Goal: Information Seeking & Learning: Check status

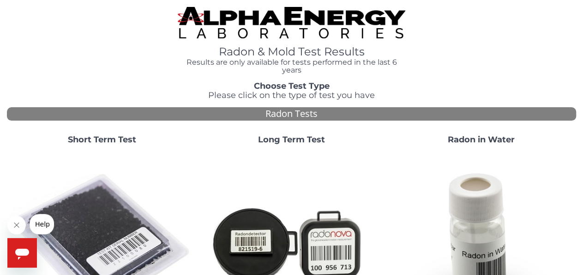
scroll to position [375, 0]
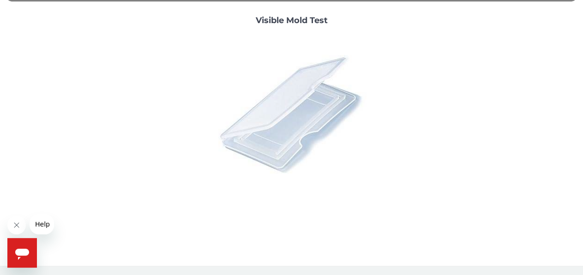
click at [362, 148] on img at bounding box center [292, 114] width 162 height 162
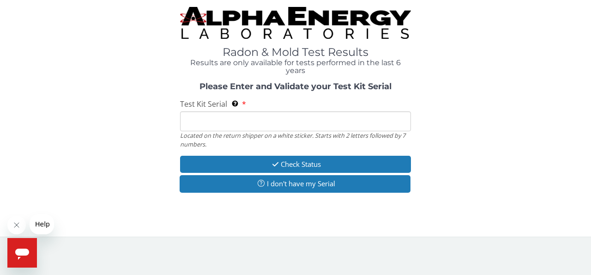
click at [276, 133] on div "Located on the return shipper on a white sticker. Starts with 2 letters followe…" at bounding box center [295, 139] width 231 height 17
click at [277, 126] on input "Test Kit Serial Located on the return shipper on a white sticker. Starts with 2…" at bounding box center [295, 121] width 231 height 20
paste input "ML151141"
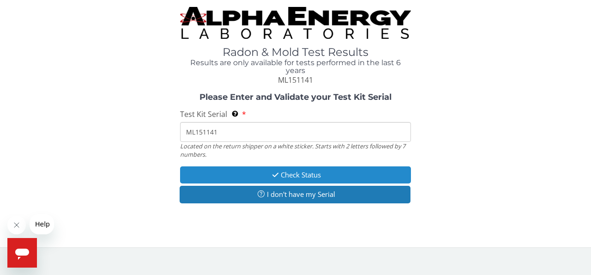
type input "ML151141"
click at [281, 168] on button "Check Status" at bounding box center [295, 174] width 231 height 17
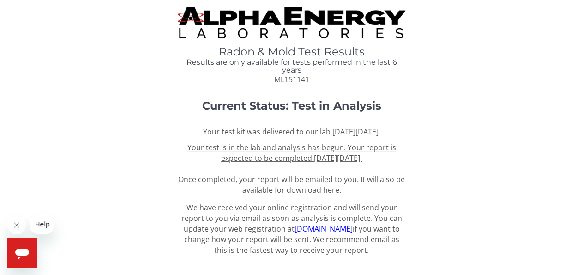
scroll to position [19, 0]
